Goal: Transaction & Acquisition: Purchase product/service

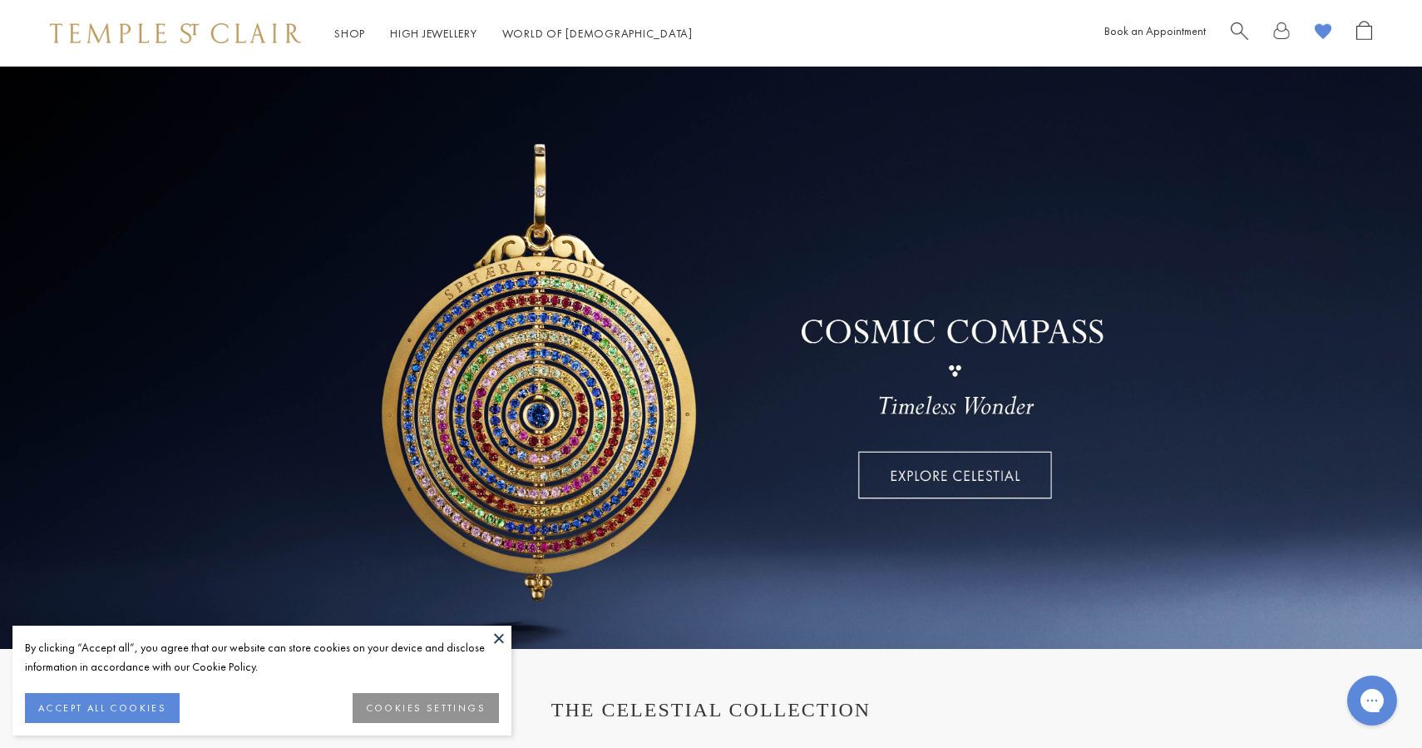
click at [1238, 29] on span "Search" at bounding box center [1239, 29] width 17 height 17
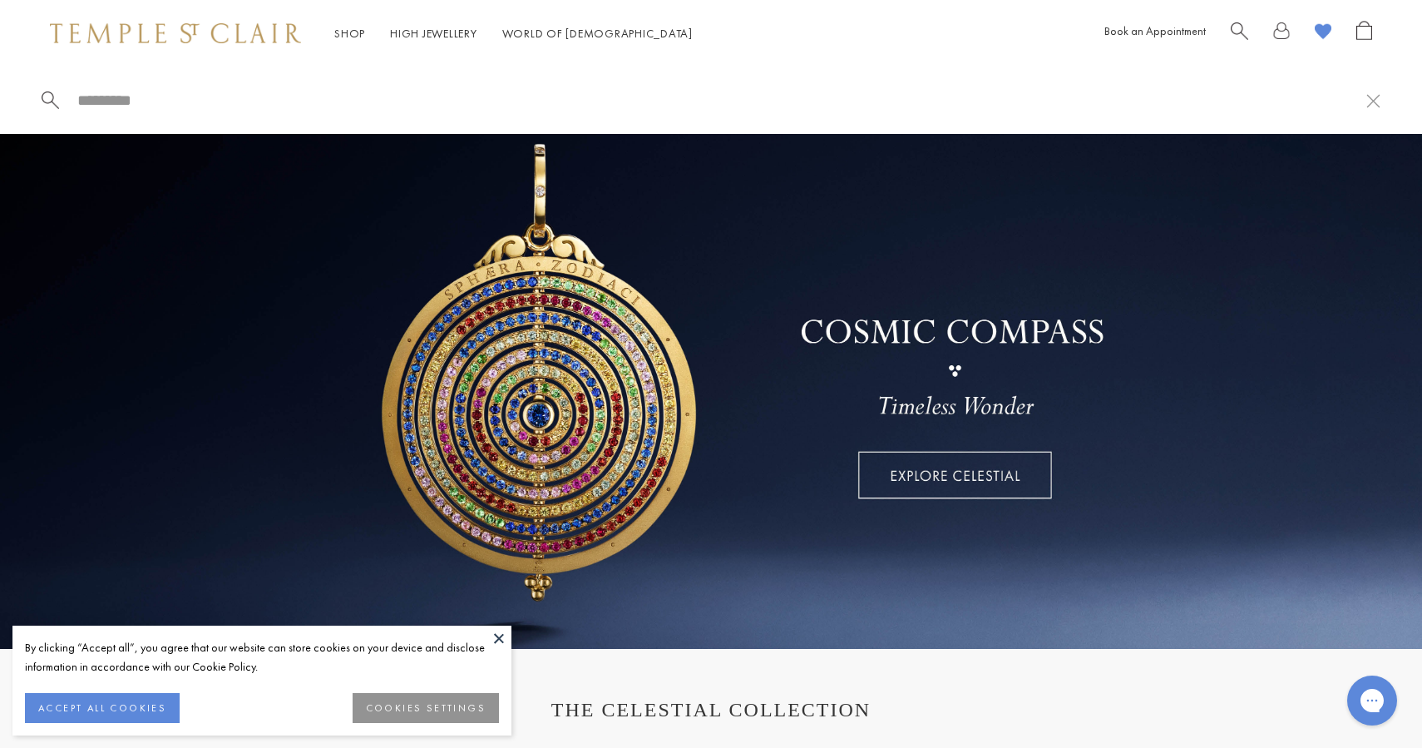
type input "*"
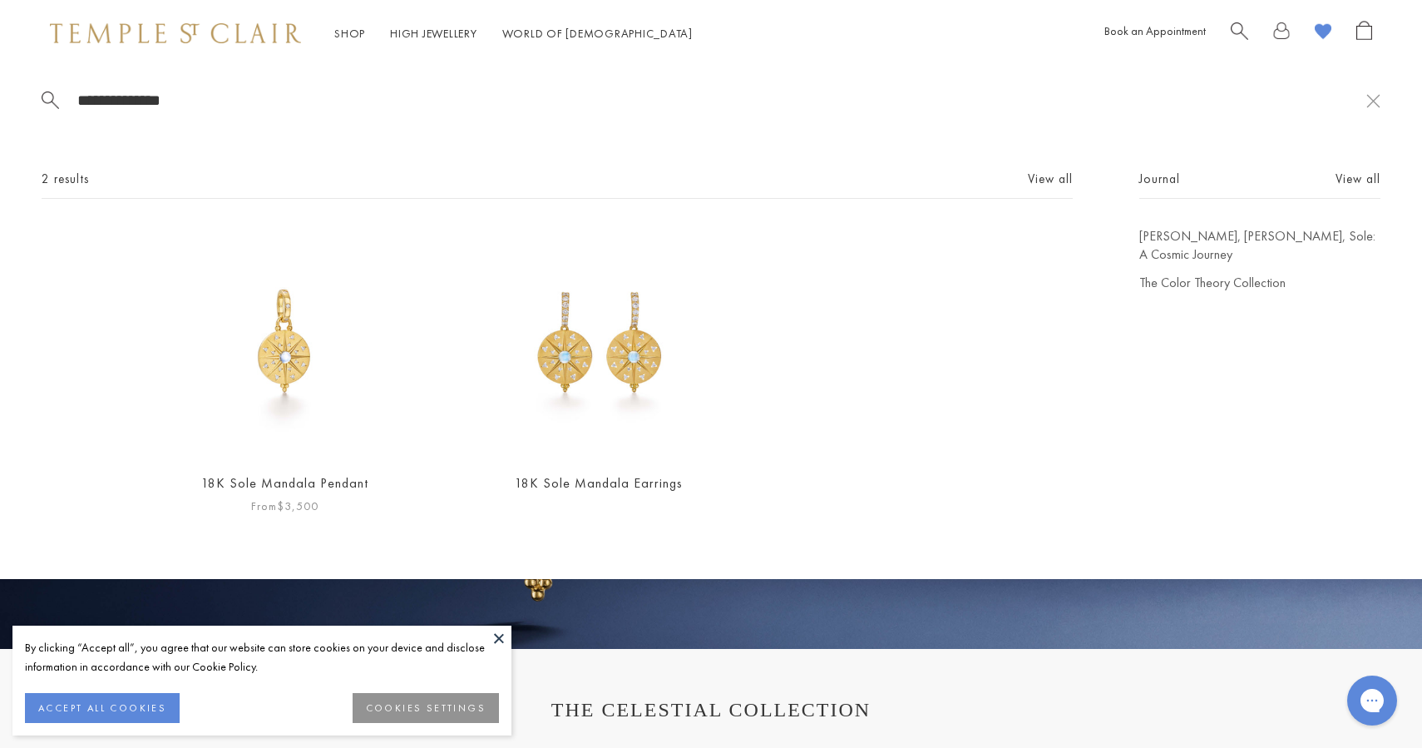
type input "**********"
click at [349, 369] on img at bounding box center [285, 342] width 230 height 230
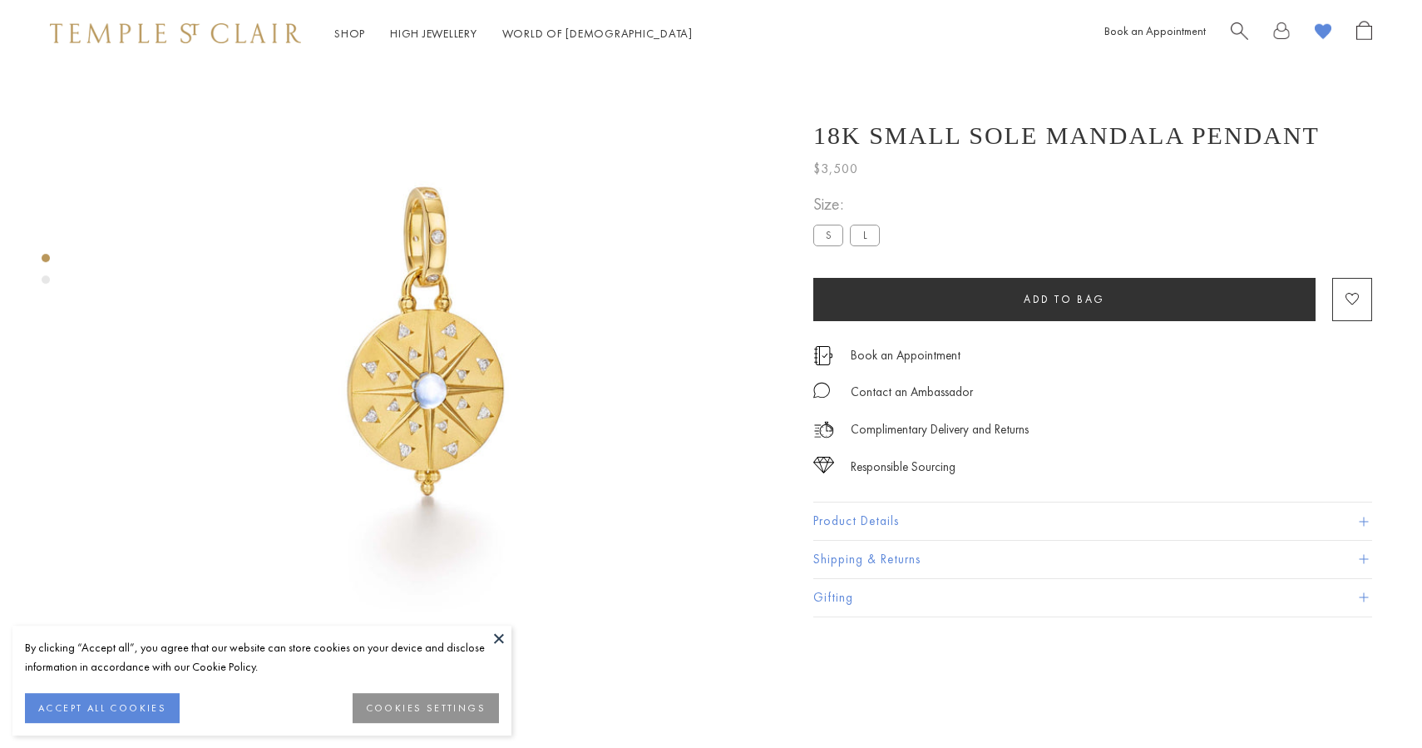
click at [876, 240] on label "L" at bounding box center [865, 235] width 30 height 21
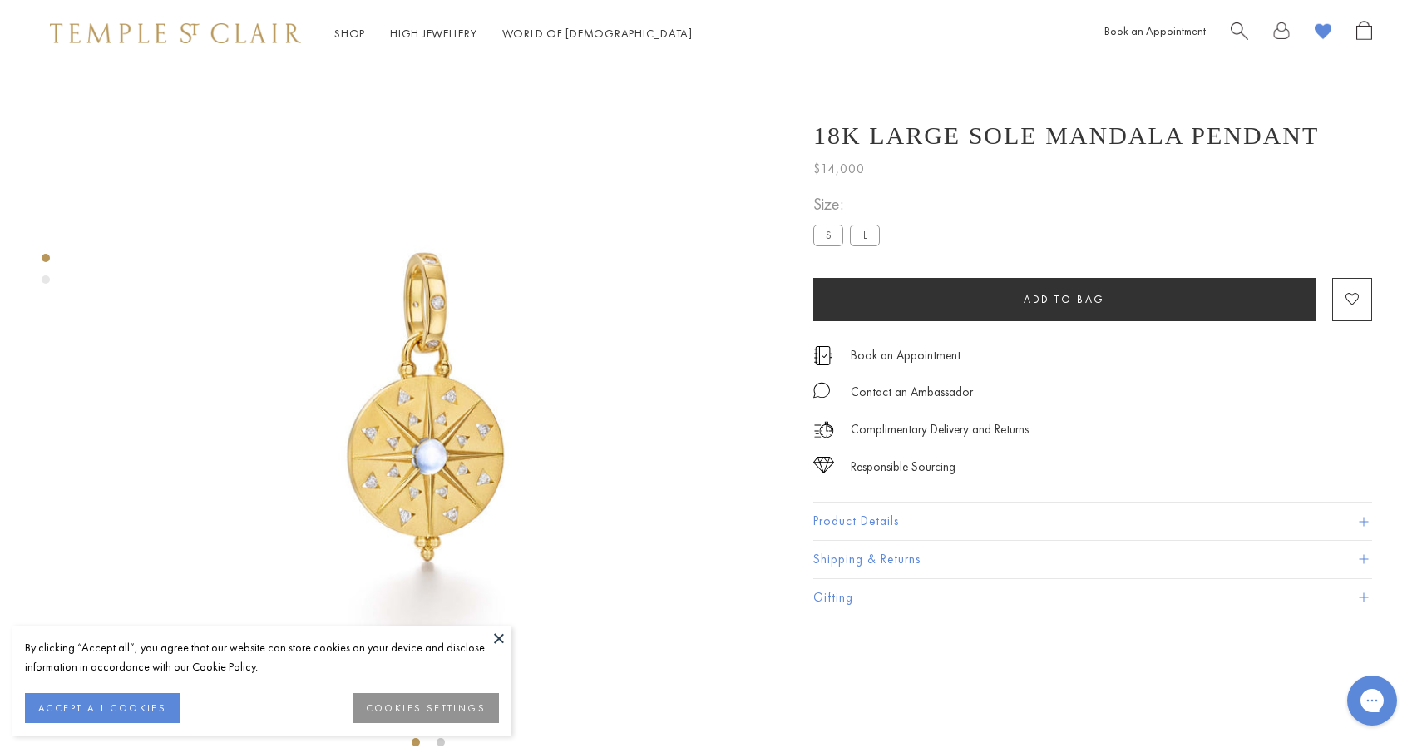
click at [863, 220] on div "Size: S L" at bounding box center [850, 219] width 73 height 59
click at [867, 236] on label "L" at bounding box center [865, 235] width 30 height 21
click at [829, 235] on label "S" at bounding box center [829, 235] width 30 height 21
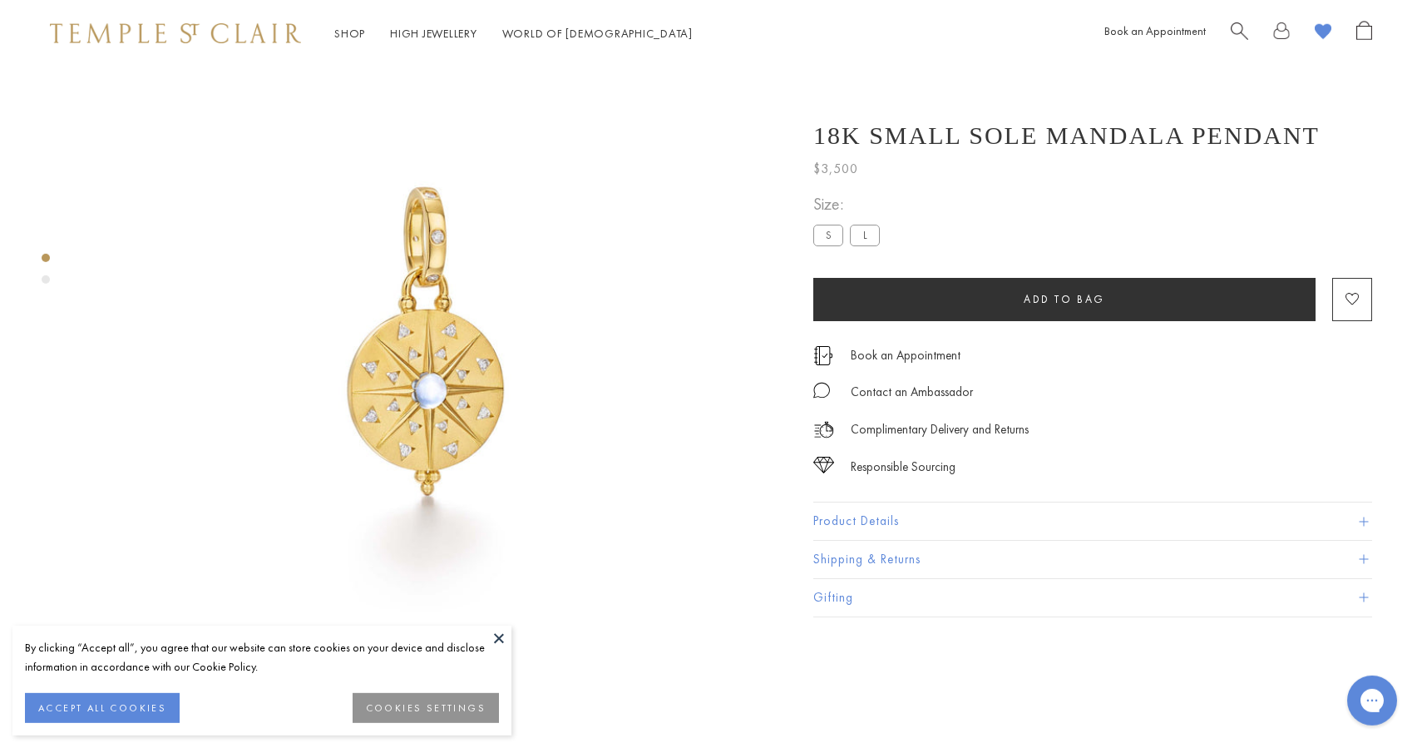
scroll to position [67, 0]
click at [868, 240] on label "L" at bounding box center [865, 235] width 30 height 21
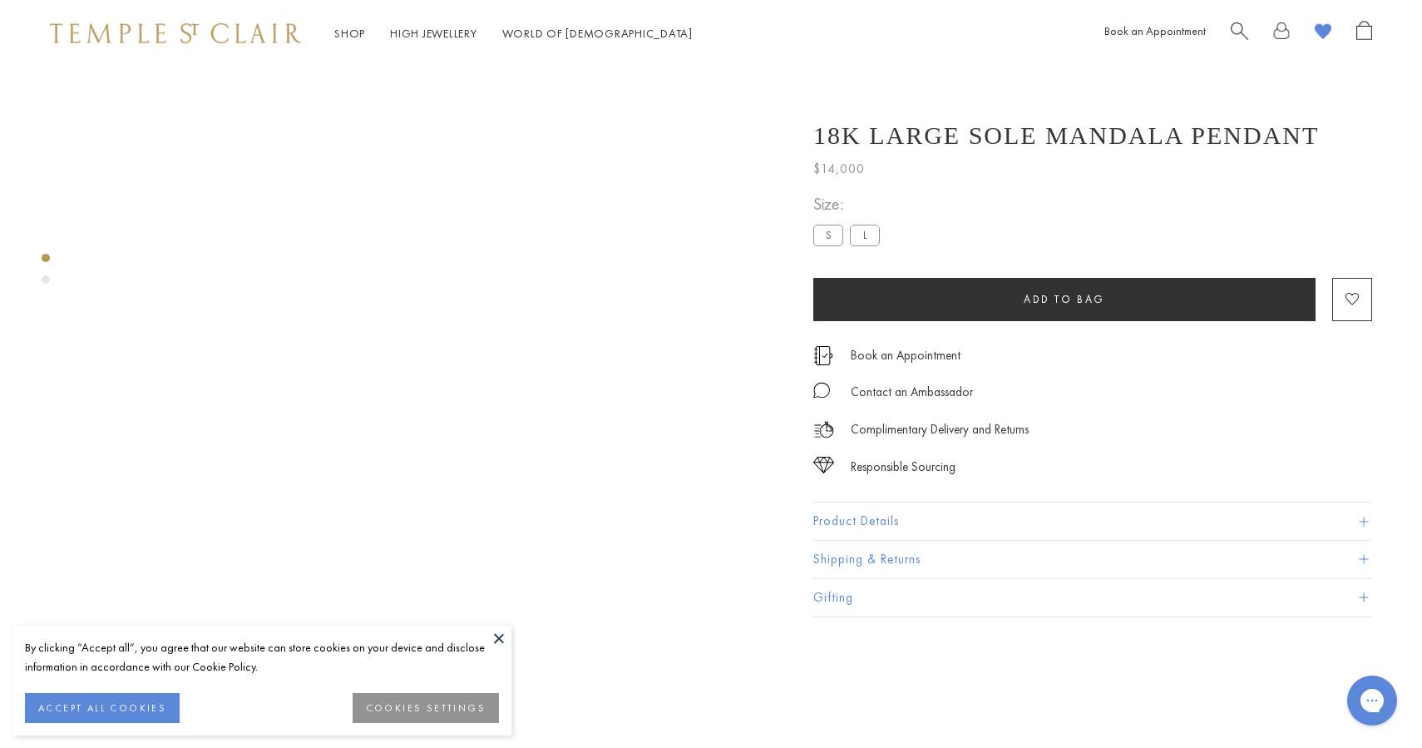
click at [1236, 35] on span "Search" at bounding box center [1239, 29] width 17 height 17
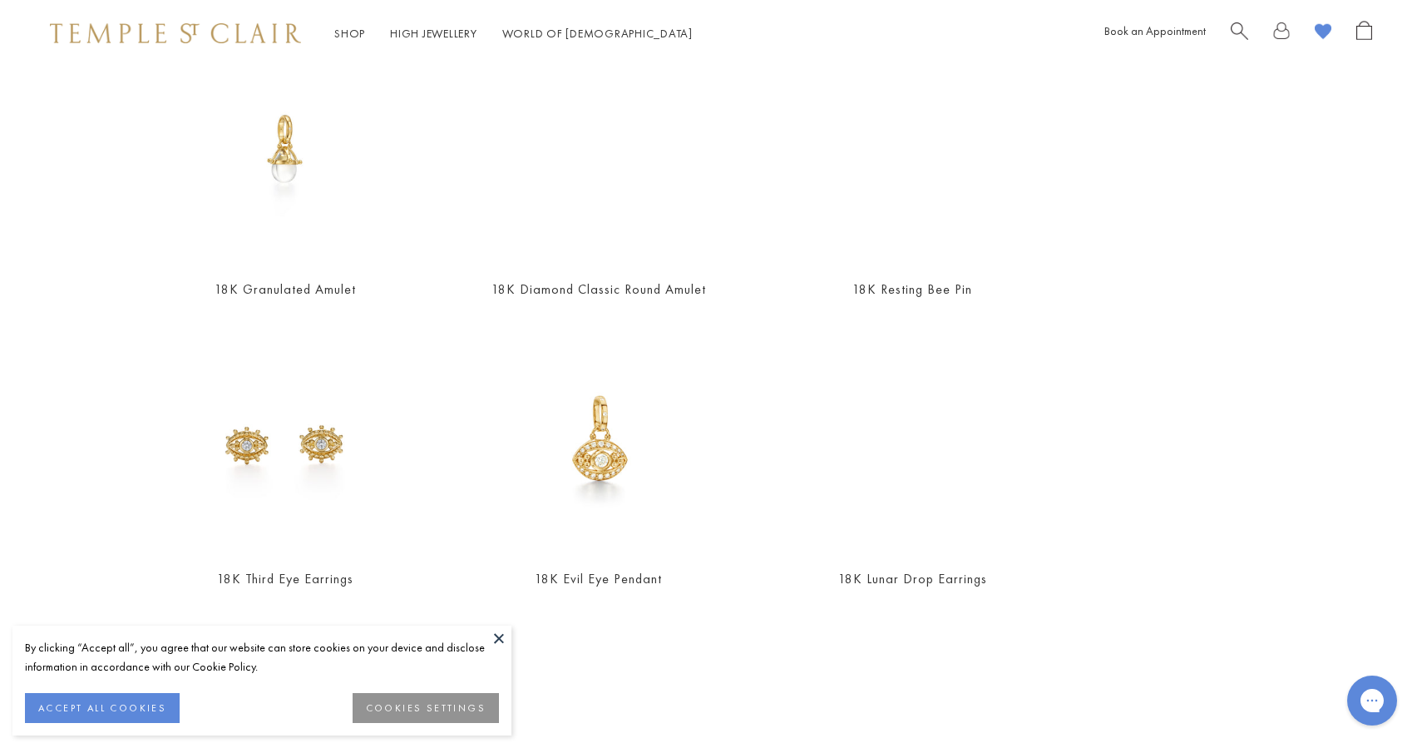
scroll to position [494, 0]
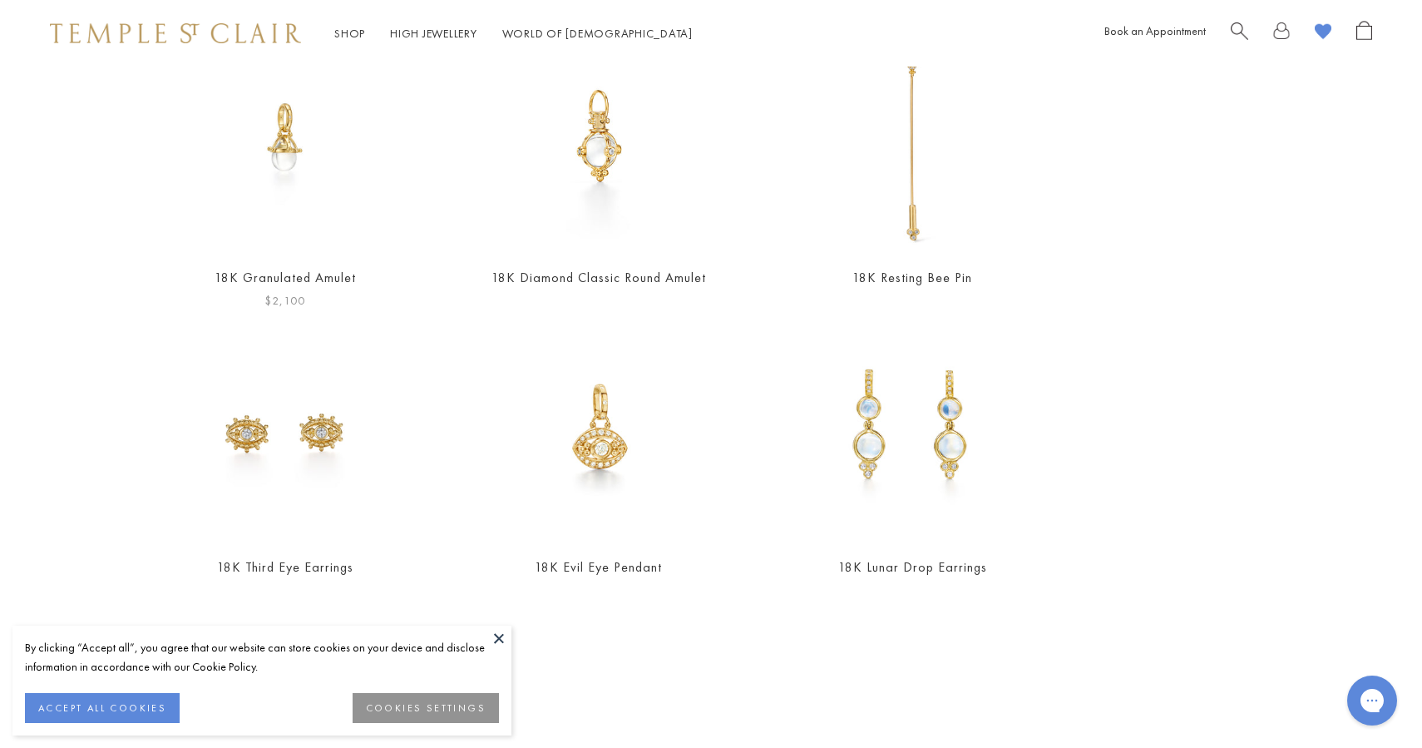
type input "******"
click at [297, 169] on img at bounding box center [285, 137] width 230 height 230
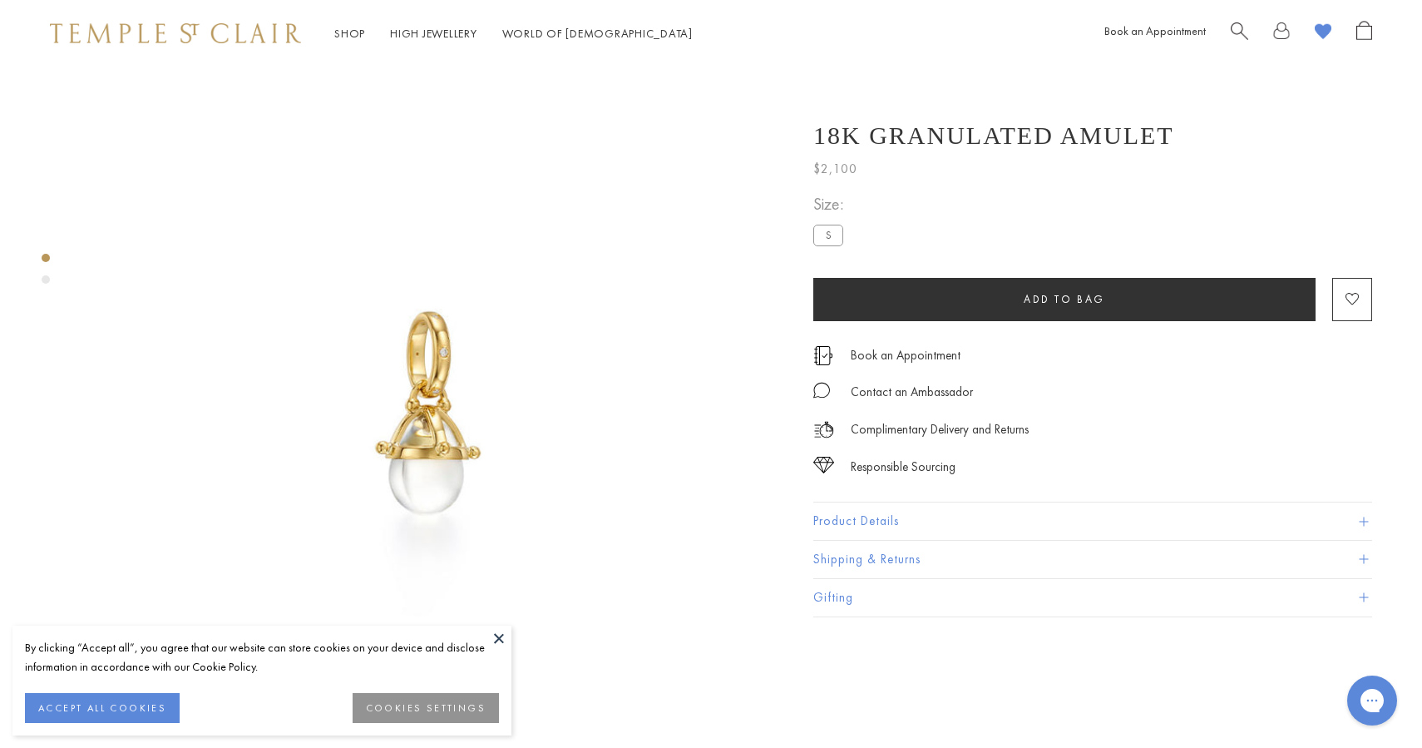
click at [903, 516] on button "Product Details" at bounding box center [1093, 520] width 559 height 37
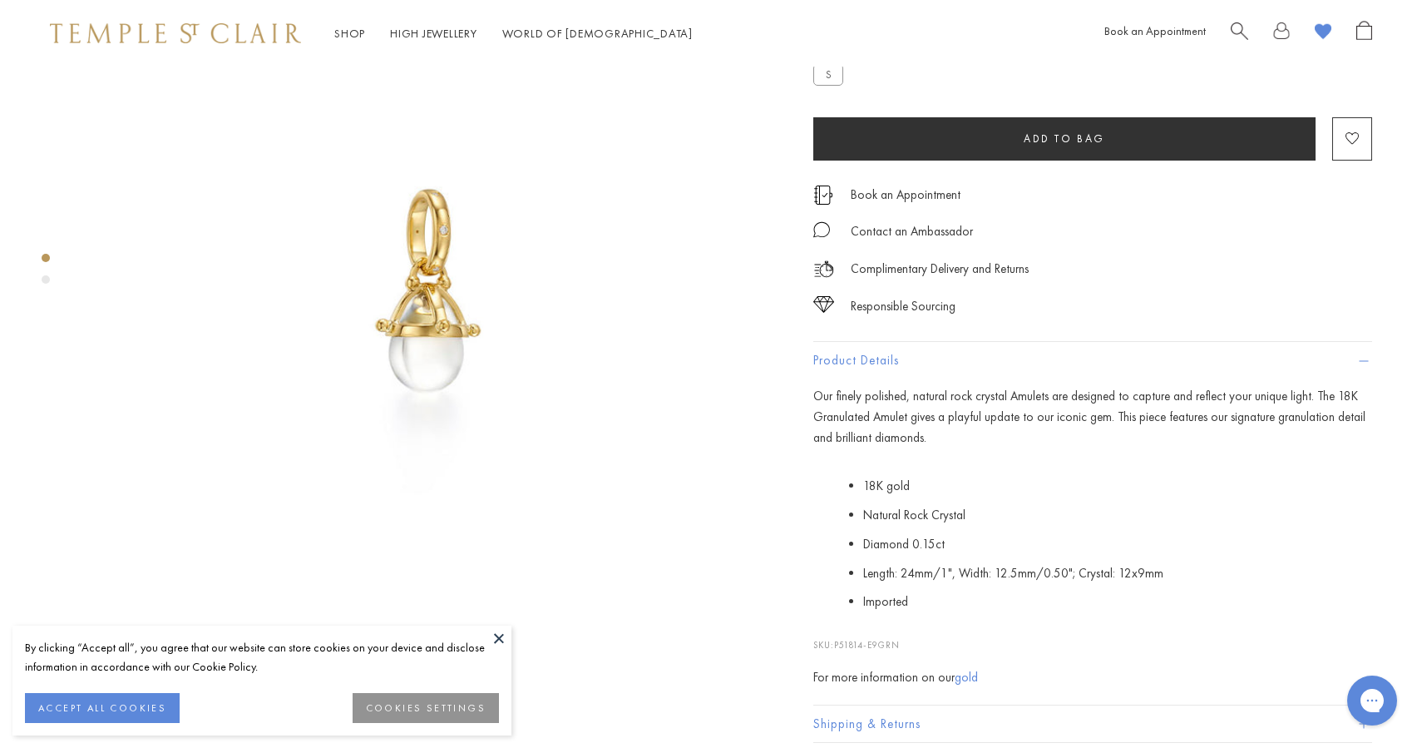
scroll to position [121, 0]
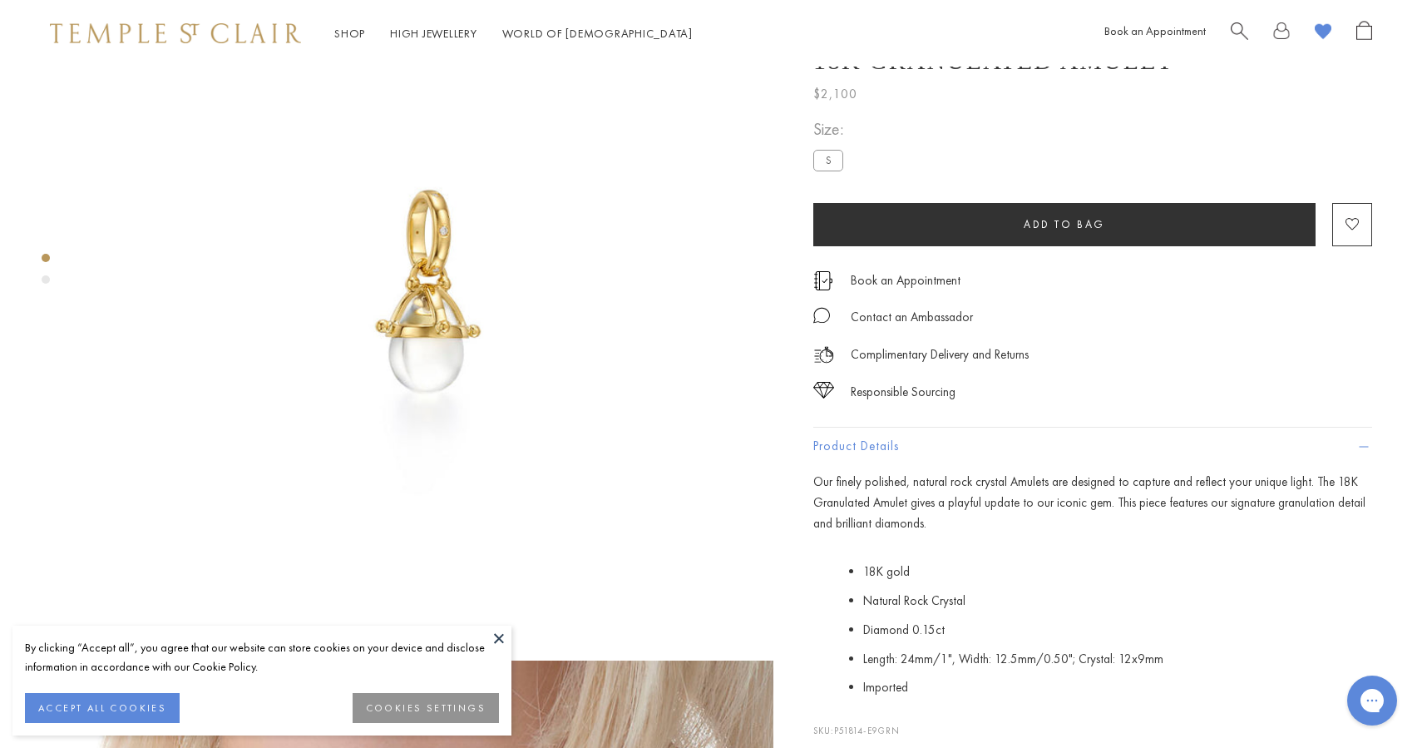
click at [1242, 29] on span "Search" at bounding box center [1239, 29] width 17 height 17
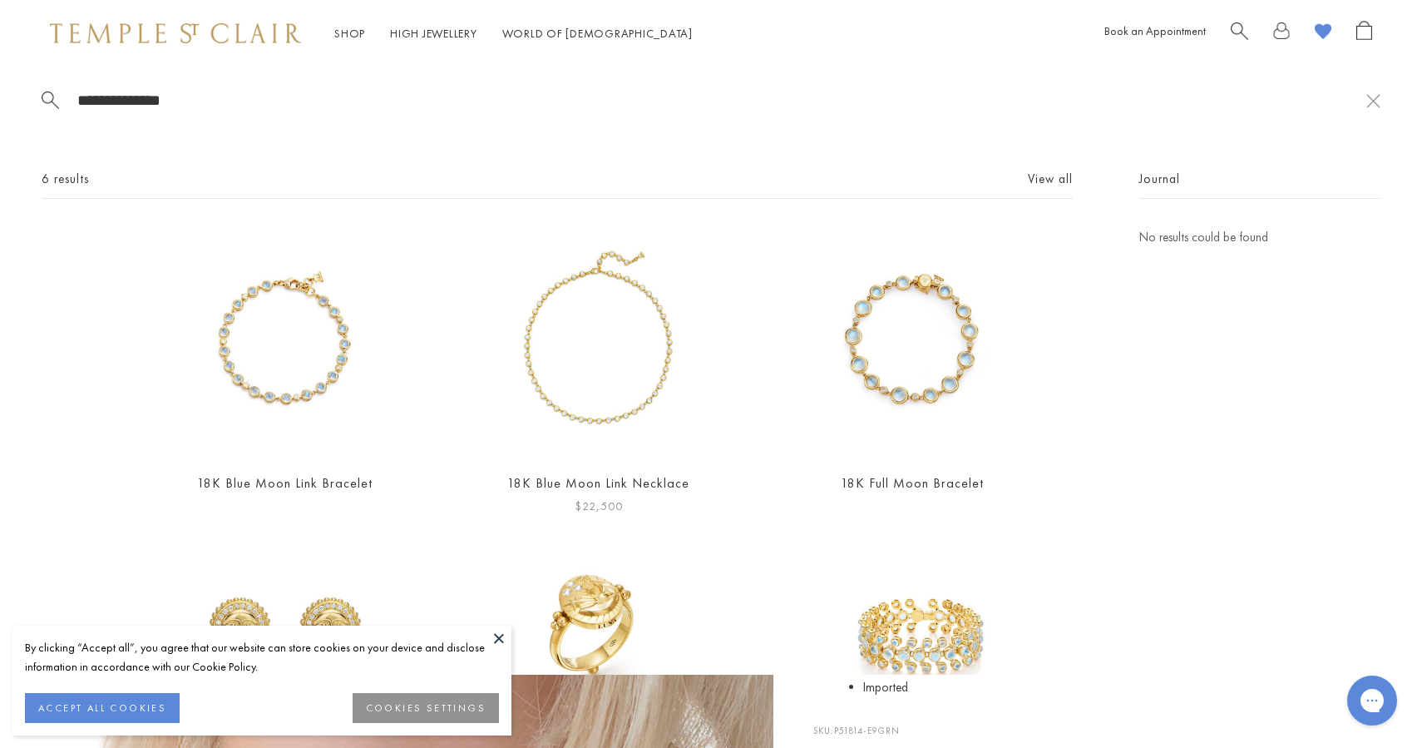
scroll to position [27, 0]
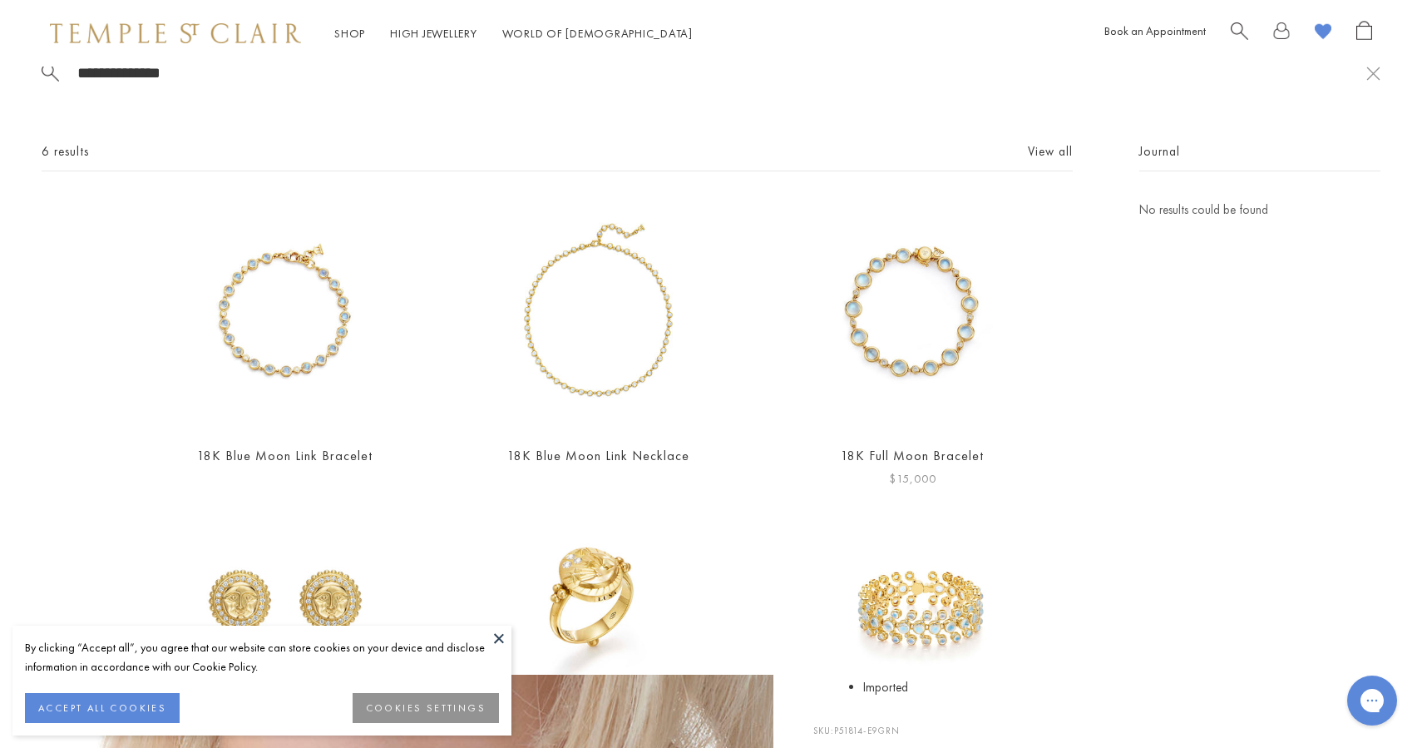
type input "**********"
click at [896, 376] on img at bounding box center [913, 315] width 230 height 230
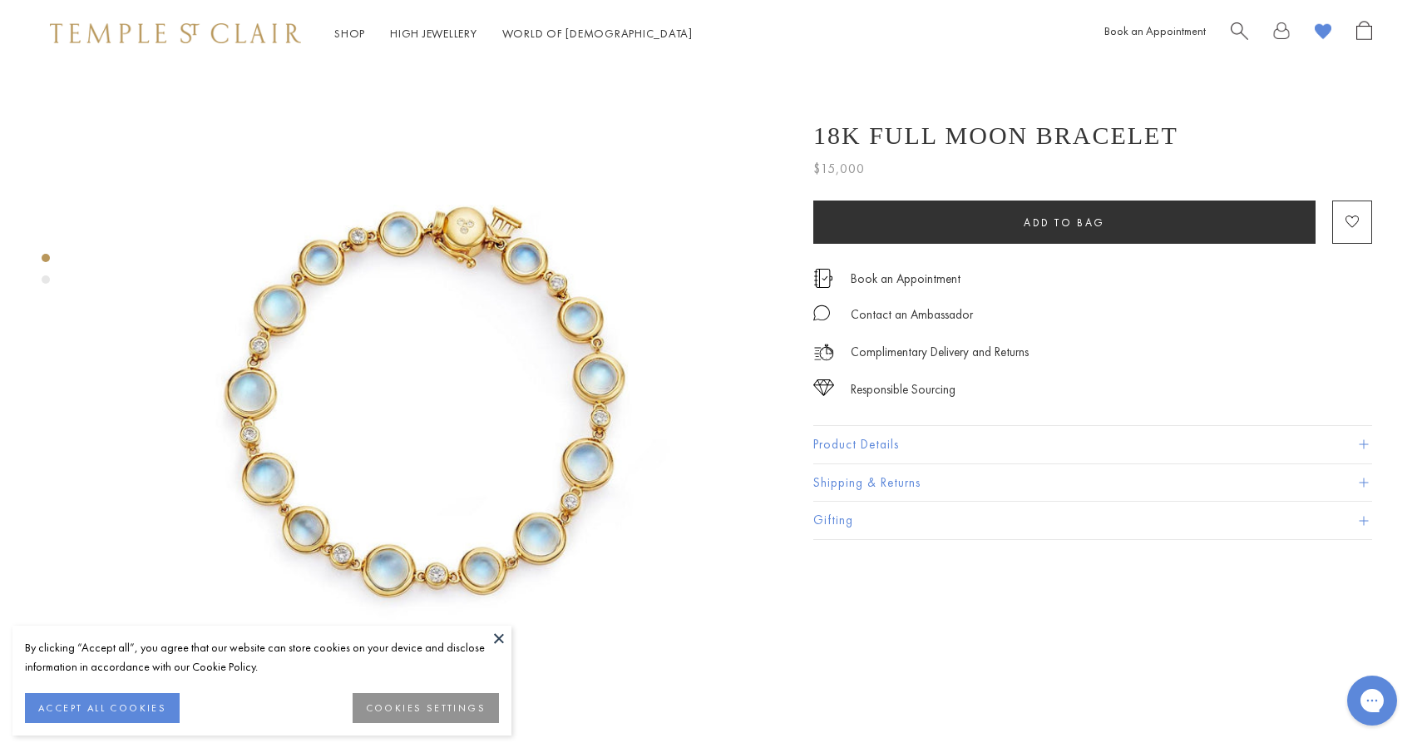
click at [1234, 37] on span "Search" at bounding box center [1239, 29] width 17 height 17
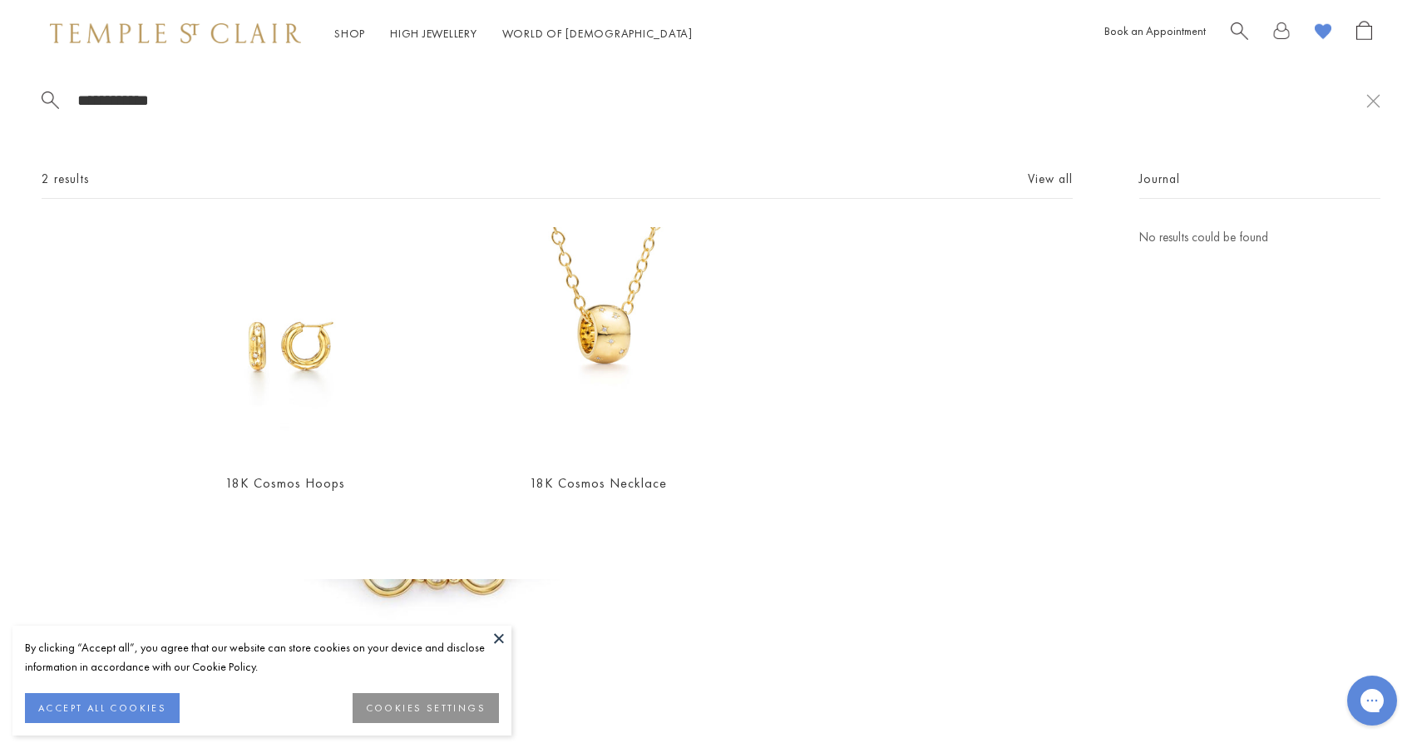
click at [261, 103] on input "**********" at bounding box center [721, 100] width 1291 height 19
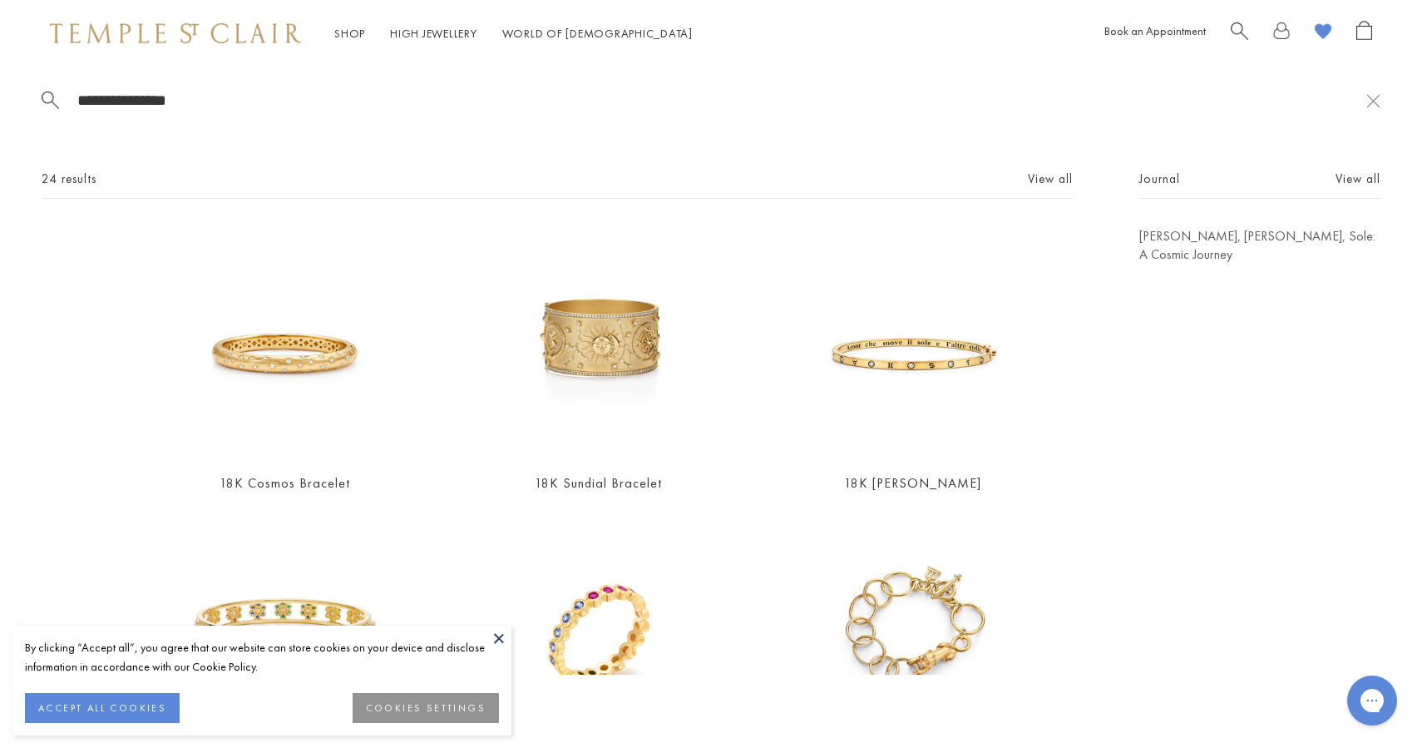
click at [223, 98] on input "**********" at bounding box center [721, 100] width 1291 height 19
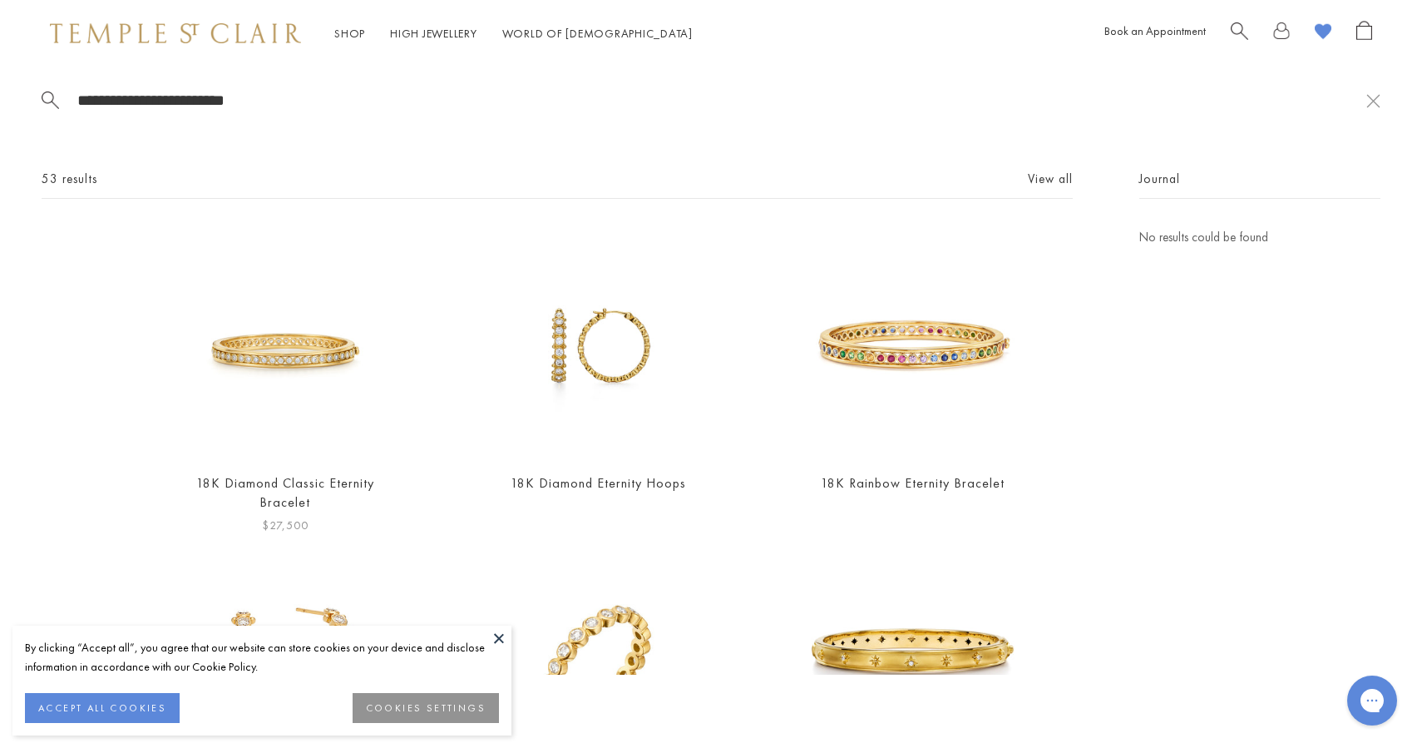
type input "**********"
click at [321, 378] on img at bounding box center [285, 342] width 230 height 230
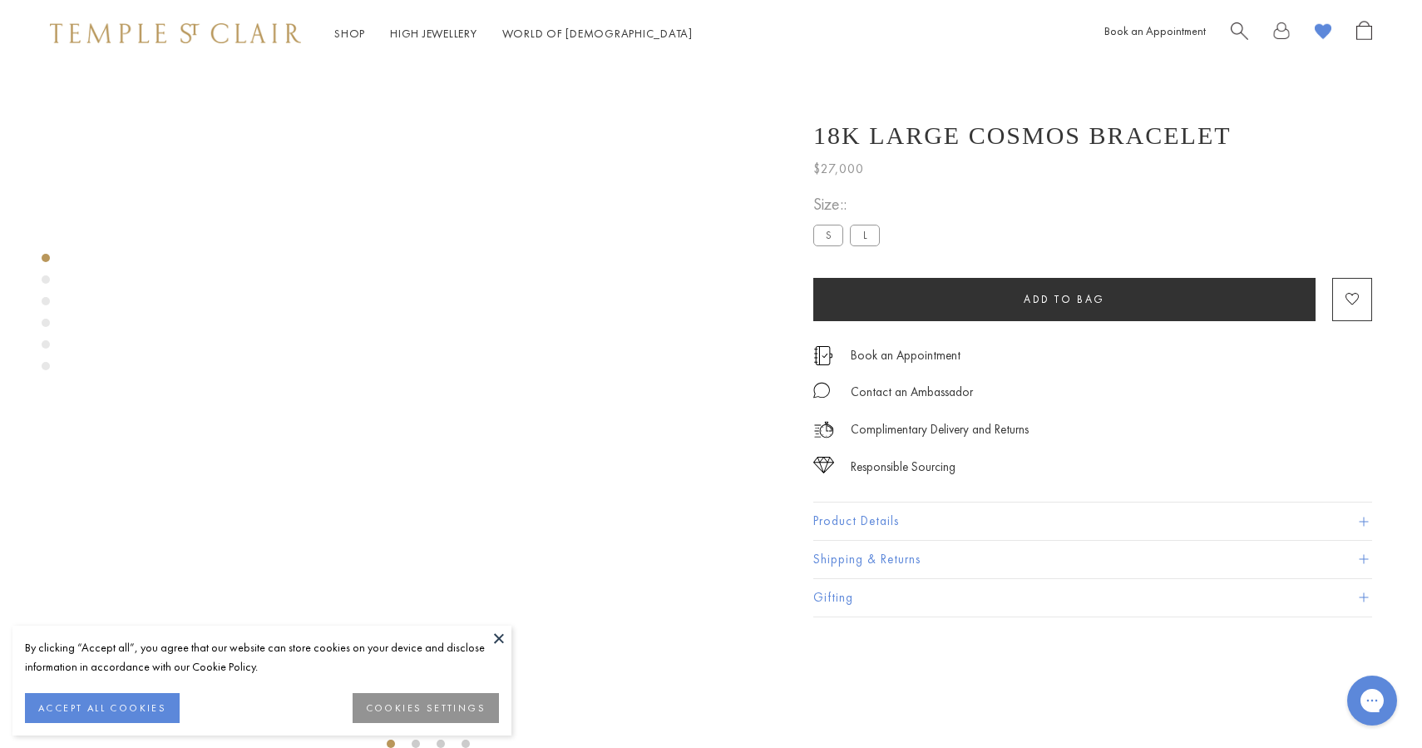
click at [1233, 31] on span "Search" at bounding box center [1239, 29] width 17 height 17
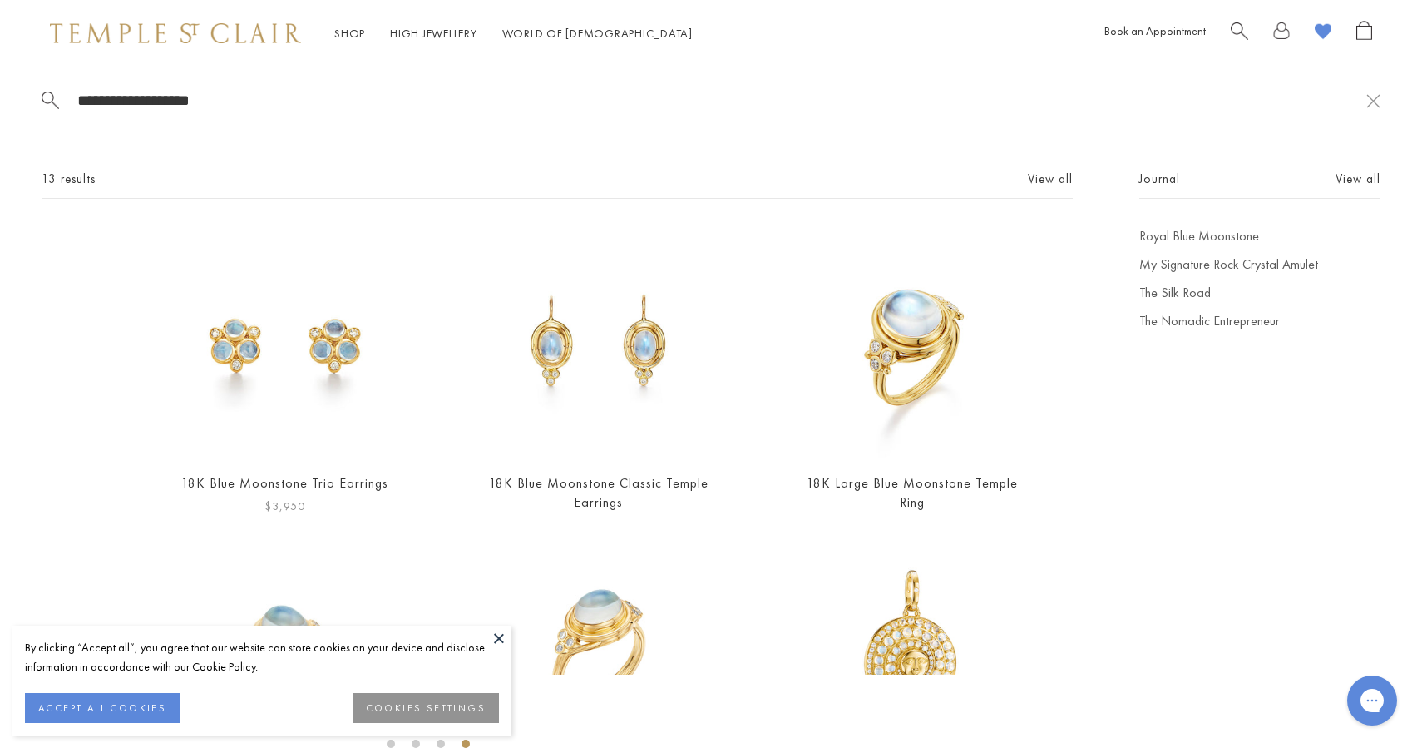
type input "**********"
click at [344, 355] on img at bounding box center [285, 342] width 230 height 230
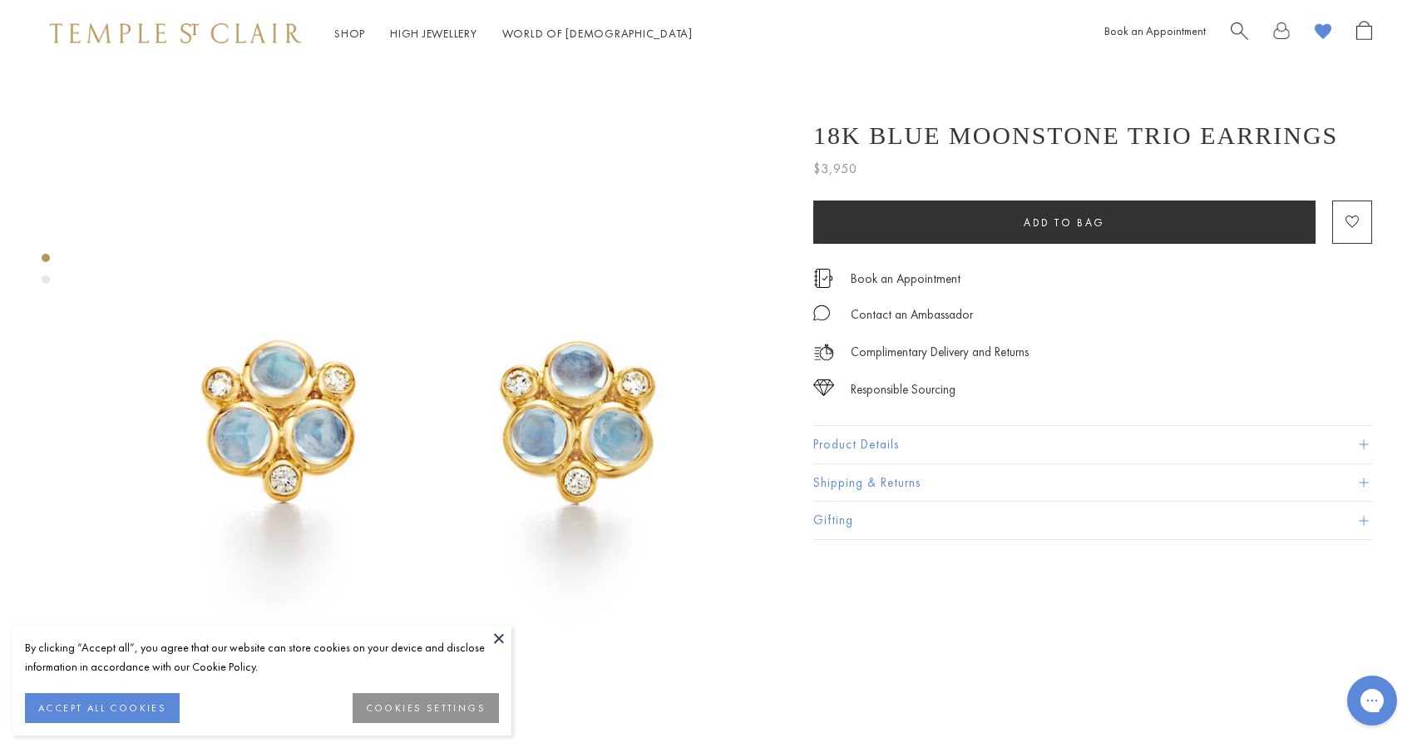
click at [934, 36] on div "Shop Shop Categories Amulets Pendants & Charms Lockets Chains & Leather Cords E…" at bounding box center [711, 33] width 1422 height 67
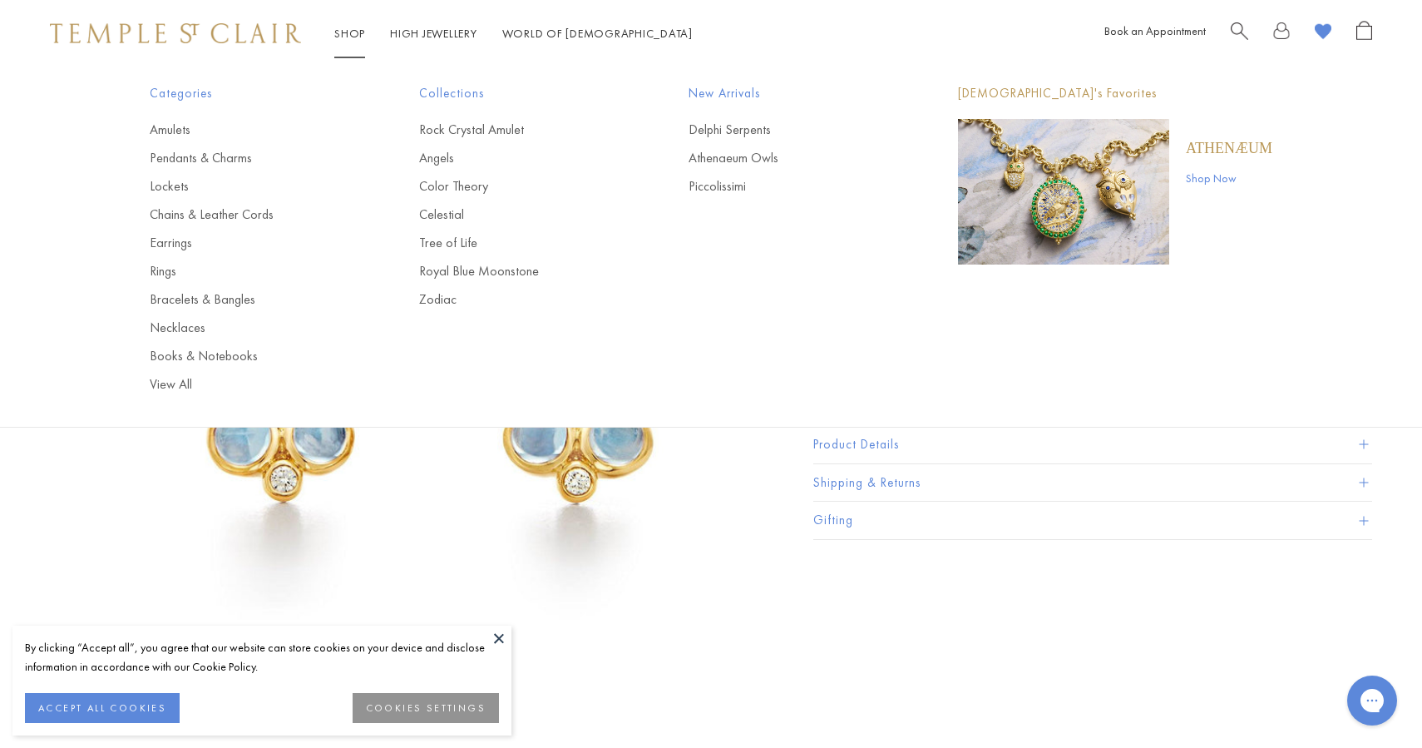
click at [1244, 31] on span "Search" at bounding box center [1239, 29] width 17 height 17
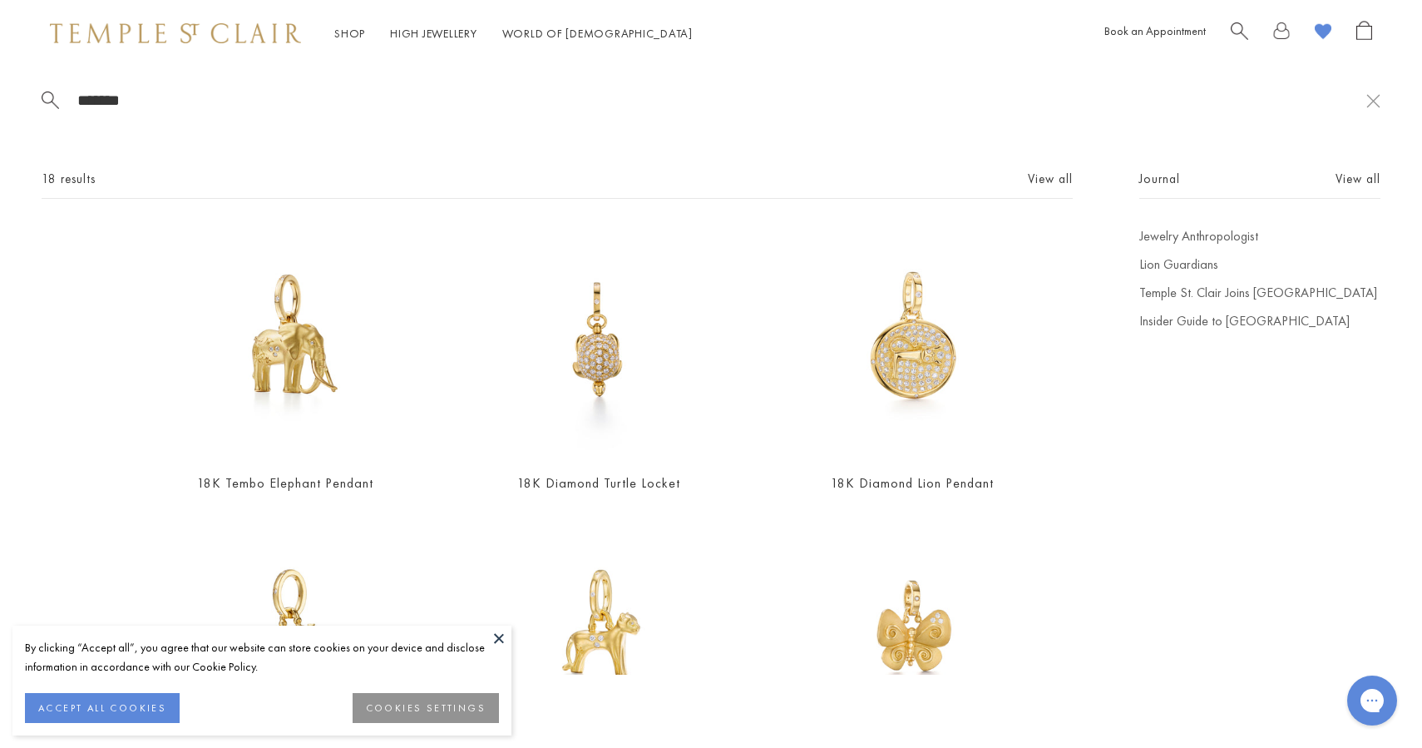
type input "*******"
click at [1051, 191] on div "18 results View all" at bounding box center [558, 184] width 1032 height 30
click at [1054, 186] on link "View all" at bounding box center [1050, 179] width 45 height 18
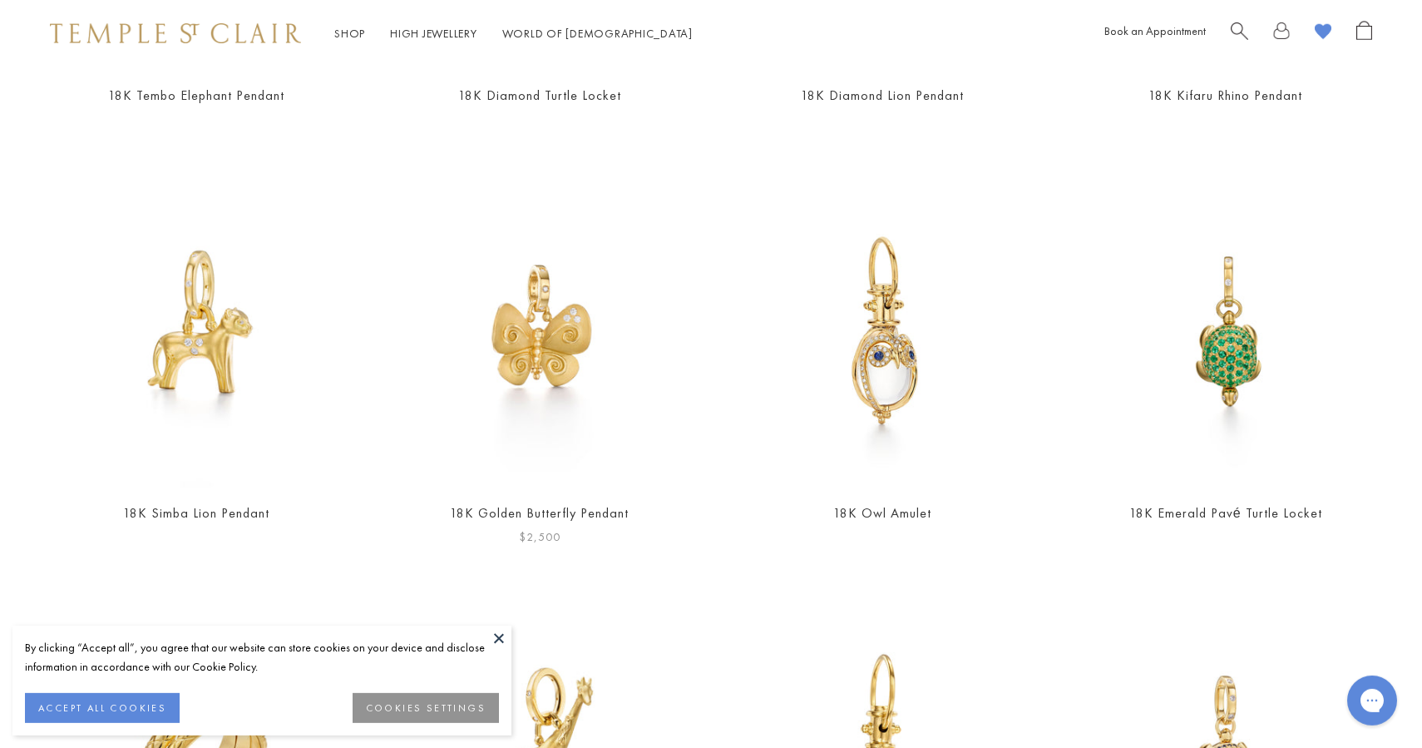
scroll to position [448, 0]
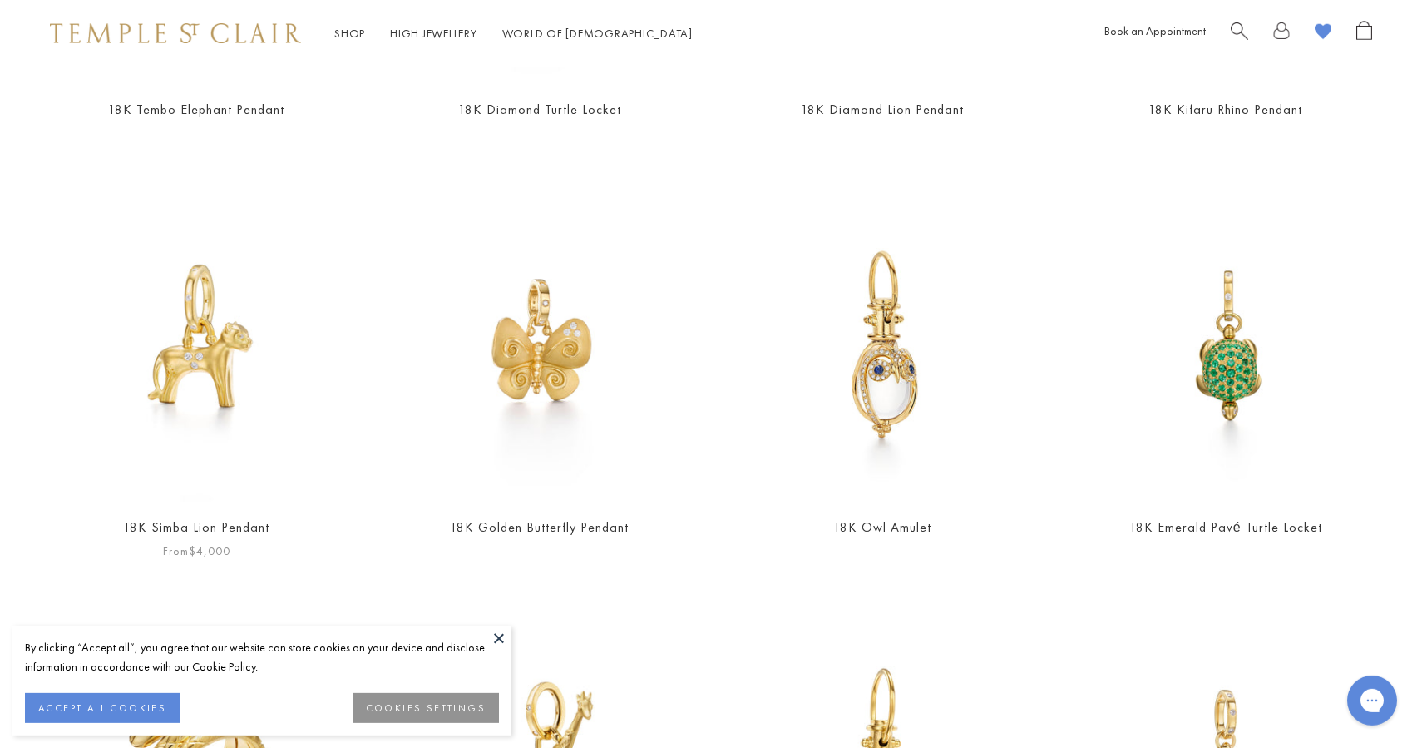
click at [258, 408] on img at bounding box center [197, 347] width 310 height 310
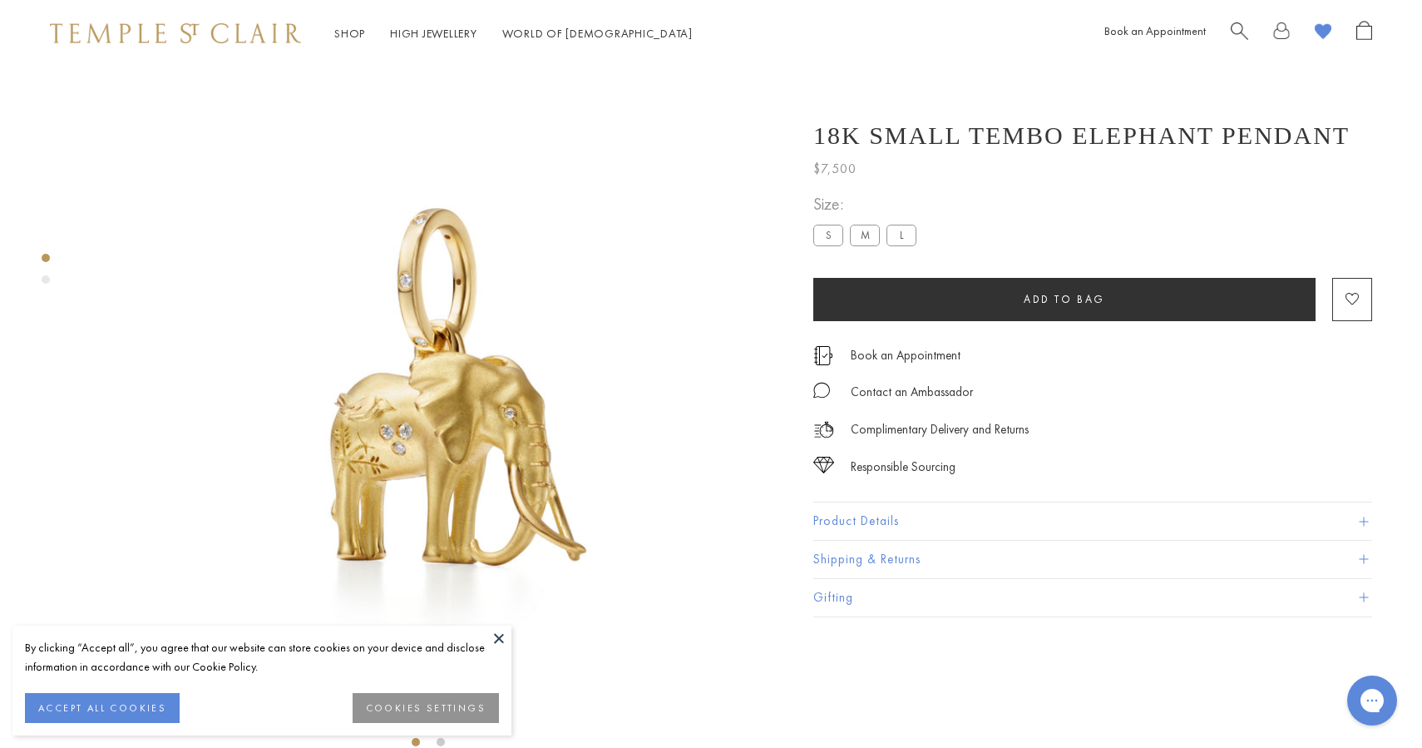
click at [877, 236] on label "M" at bounding box center [865, 235] width 30 height 21
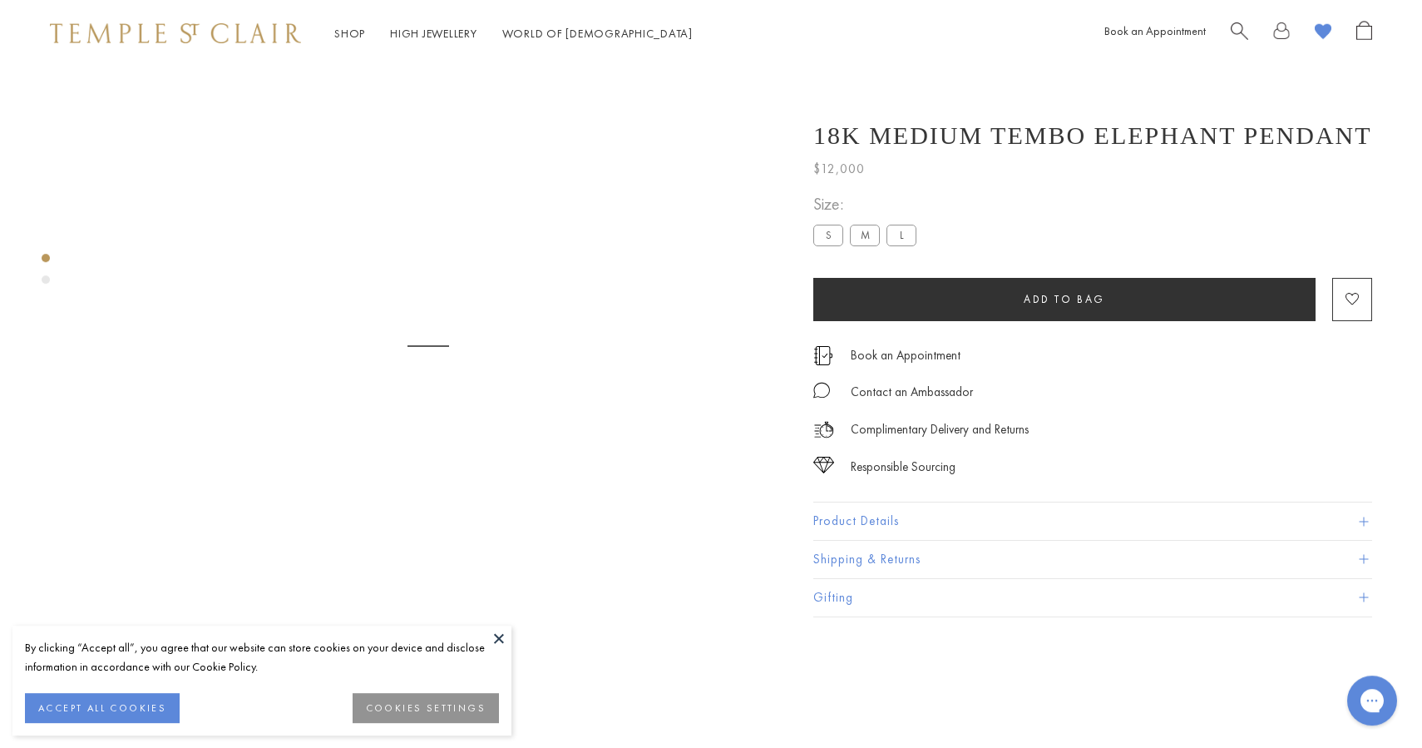
scroll to position [67, 0]
click at [830, 239] on label "S" at bounding box center [829, 235] width 30 height 21
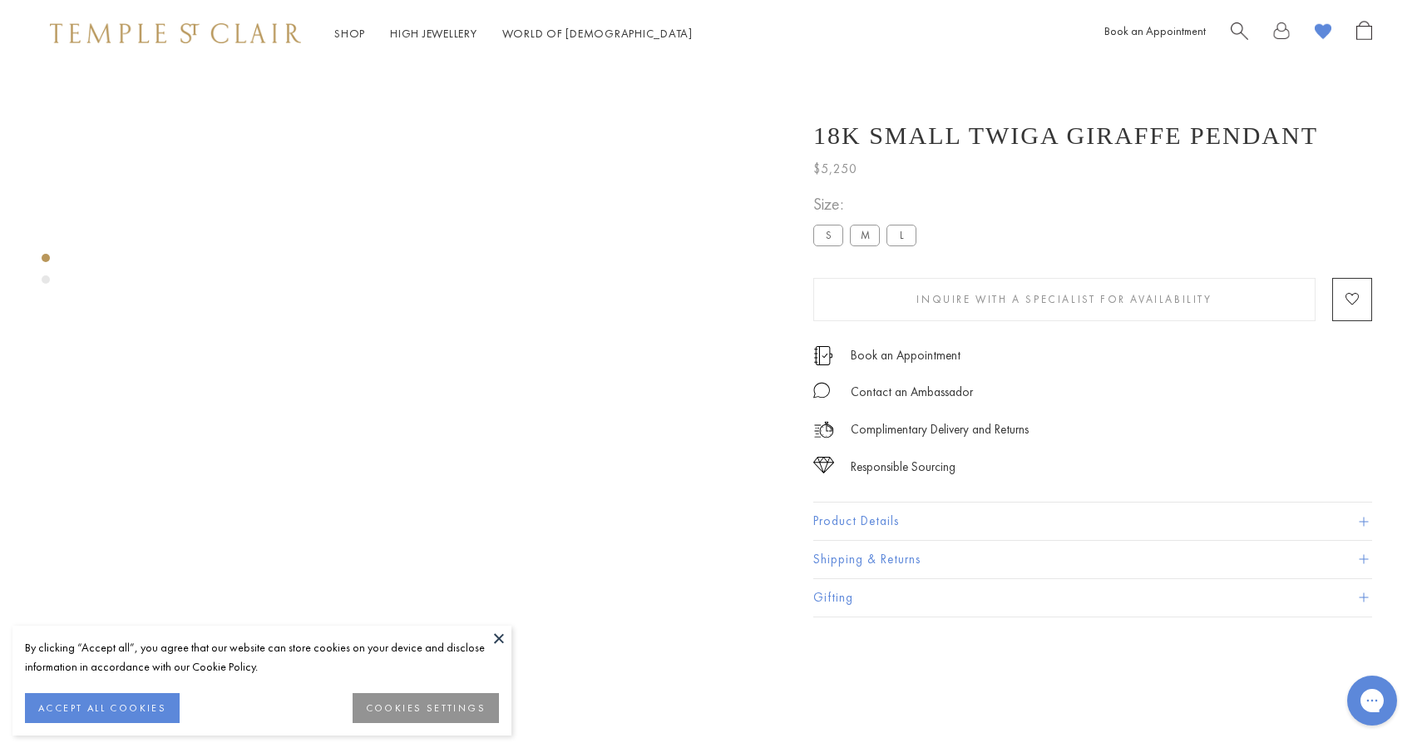
click at [873, 239] on label "M" at bounding box center [865, 235] width 30 height 21
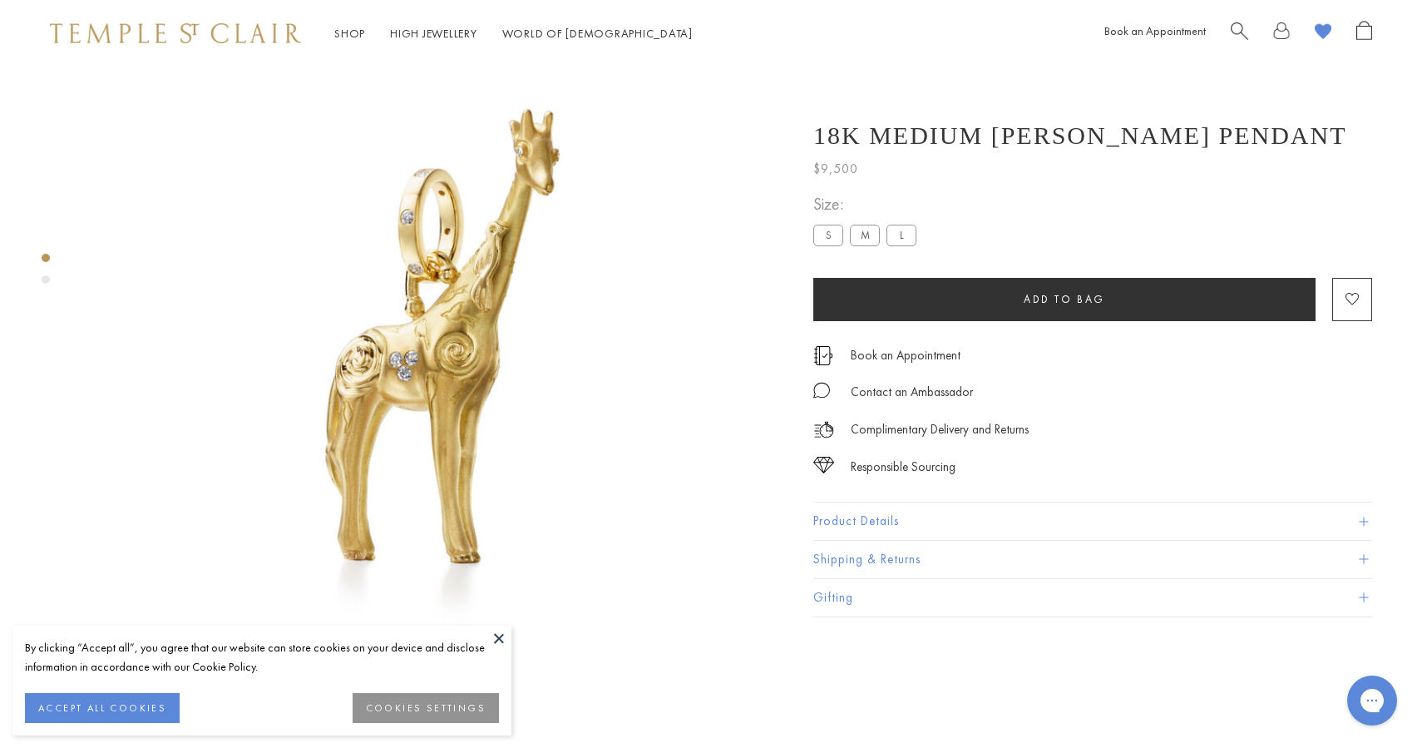
click at [902, 236] on label "L" at bounding box center [902, 235] width 30 height 21
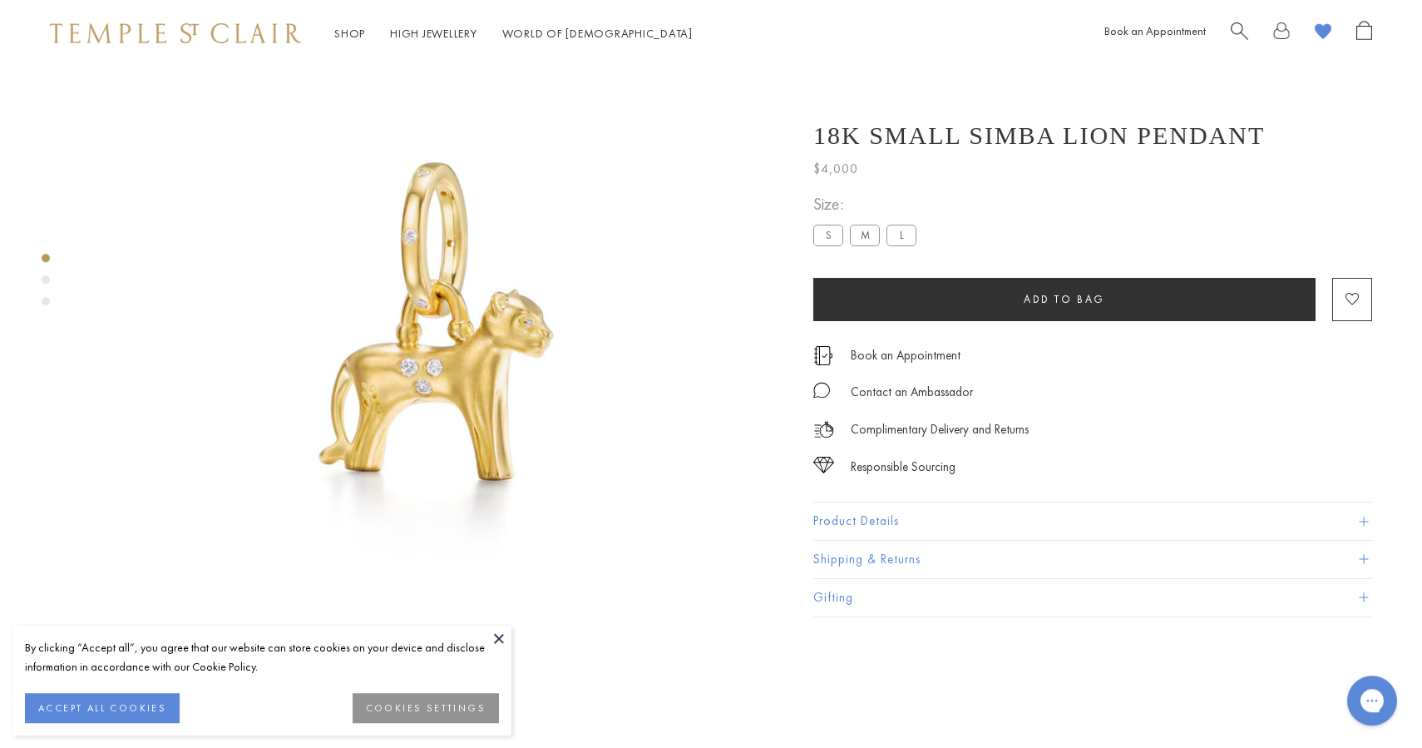
scroll to position [67, 0]
click at [868, 240] on label "M" at bounding box center [865, 235] width 30 height 21
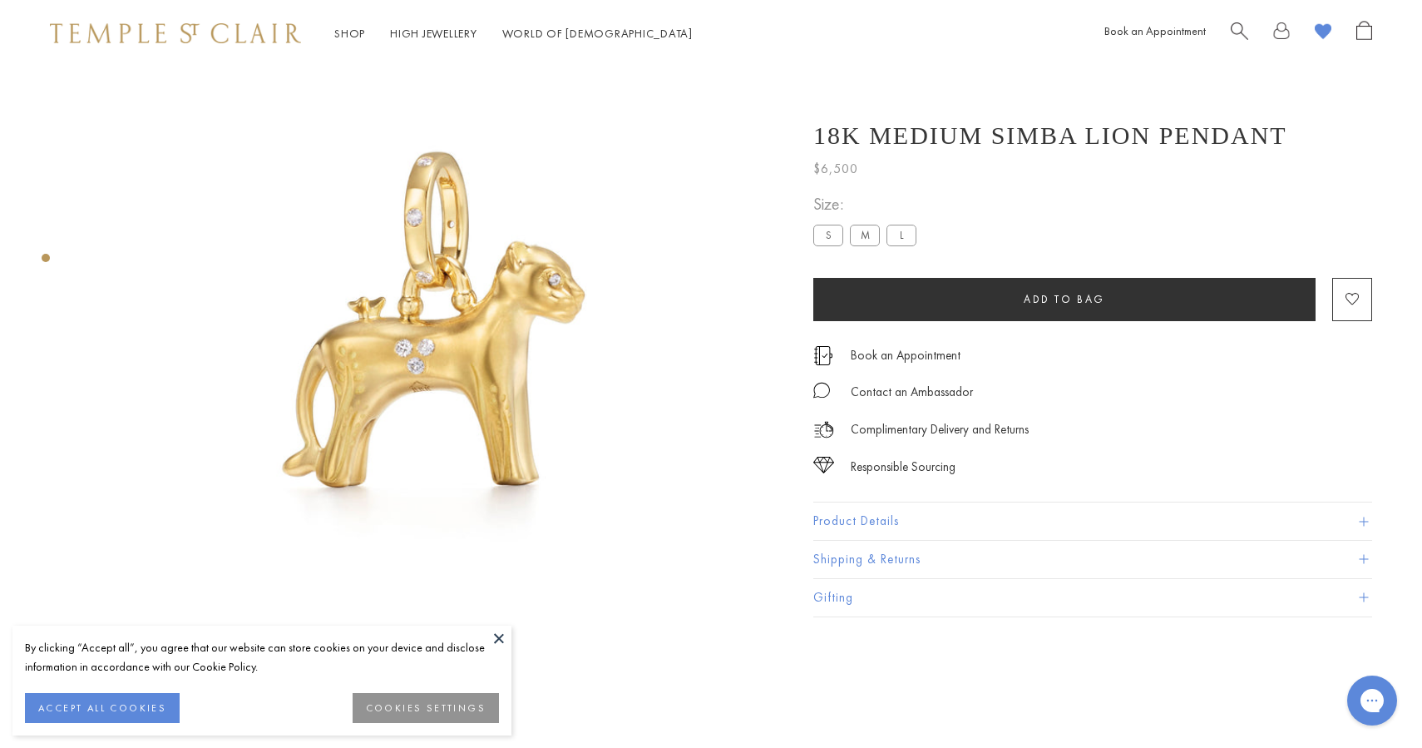
click at [836, 240] on label "S" at bounding box center [829, 235] width 30 height 21
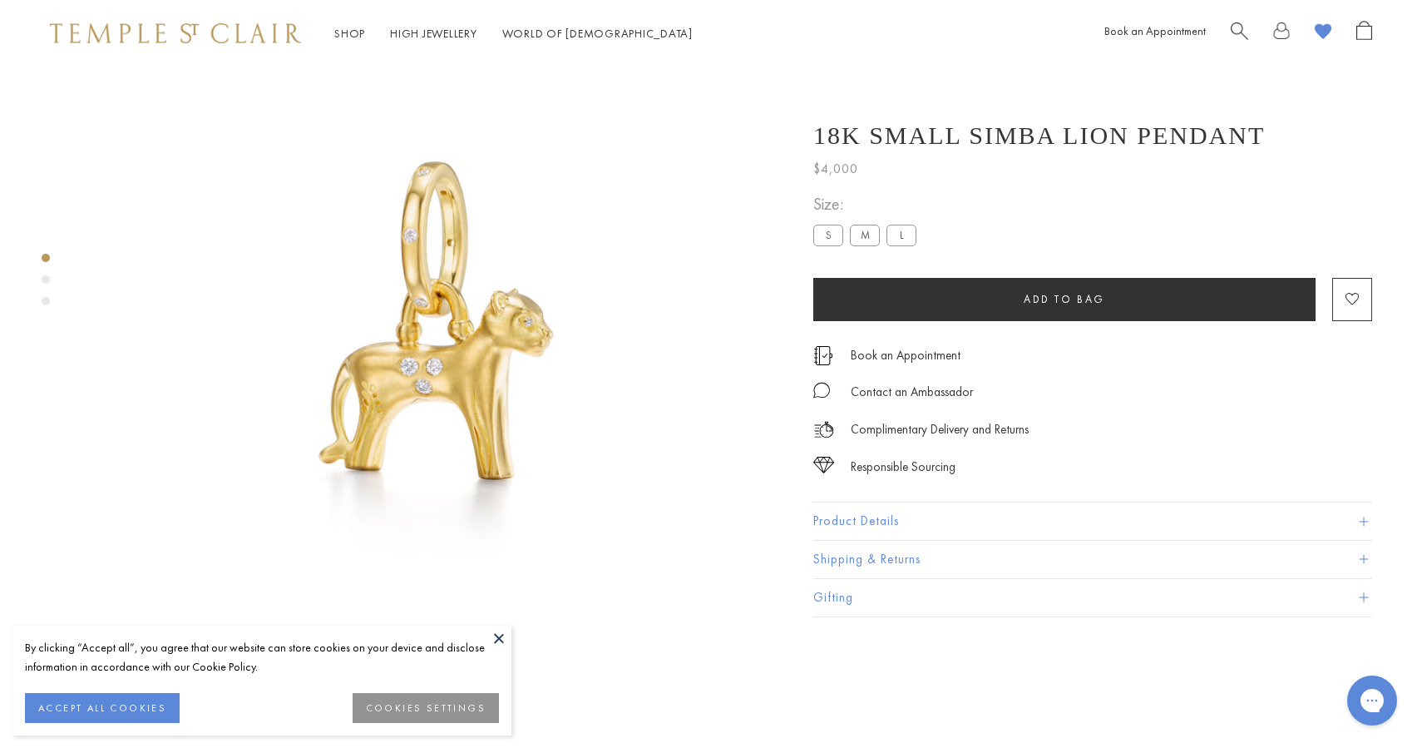
click at [866, 242] on label "M" at bounding box center [865, 235] width 30 height 21
